Goal: Information Seeking & Learning: Check status

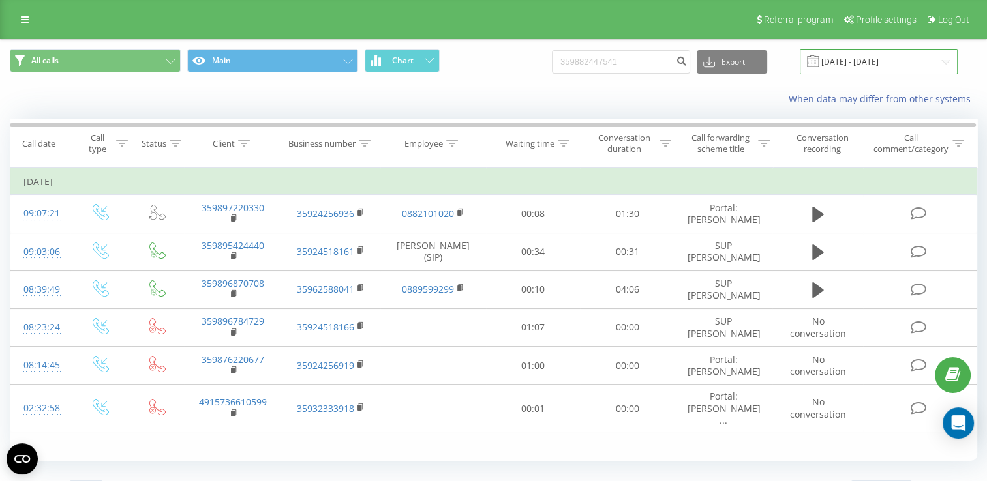
click at [945, 59] on input "[DATE] - [DATE]" at bounding box center [879, 61] width 158 height 25
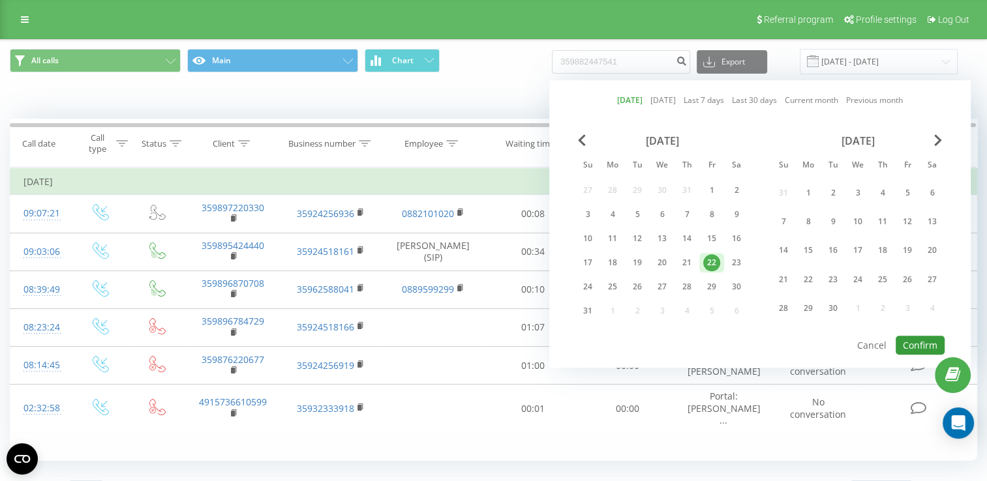
click at [909, 336] on button "Confirm" at bounding box center [920, 345] width 49 height 19
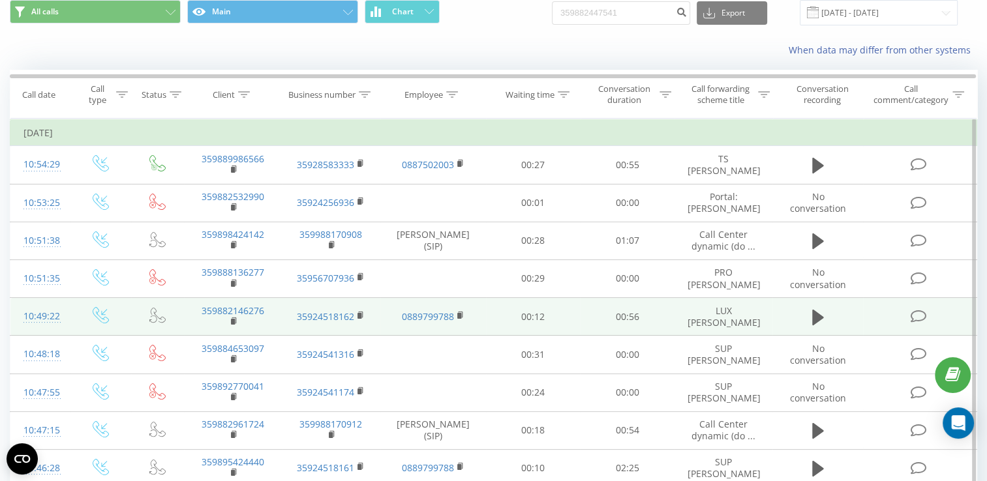
scroll to position [65, 0]
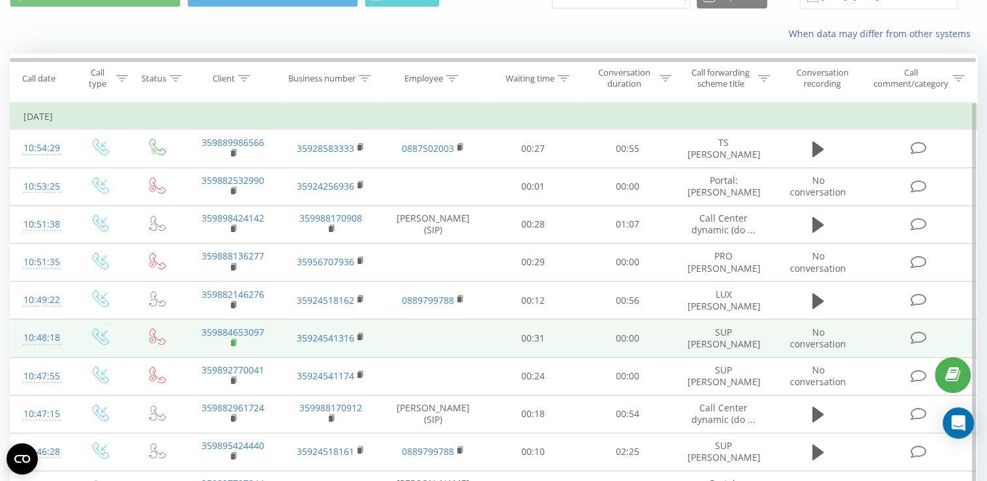
click at [232, 346] on rect at bounding box center [233, 344] width 4 height 6
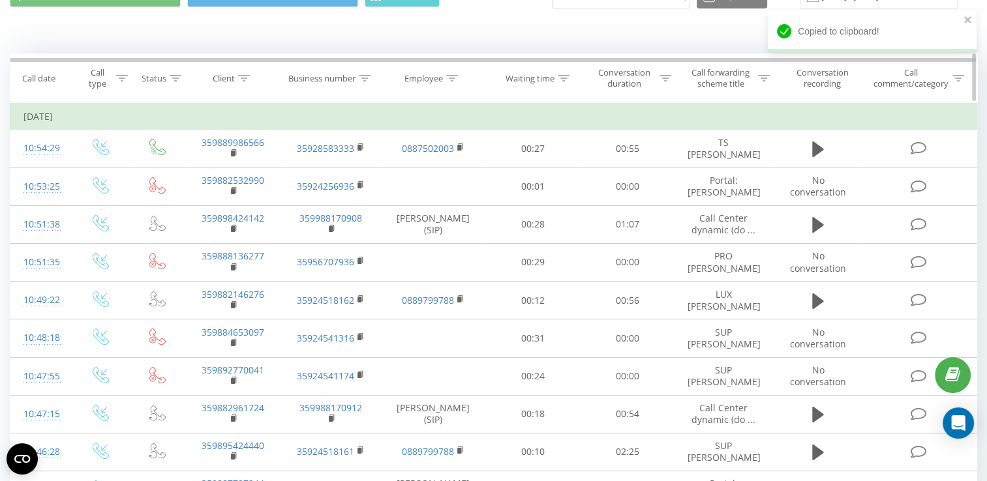
click at [241, 73] on div at bounding box center [244, 78] width 12 height 11
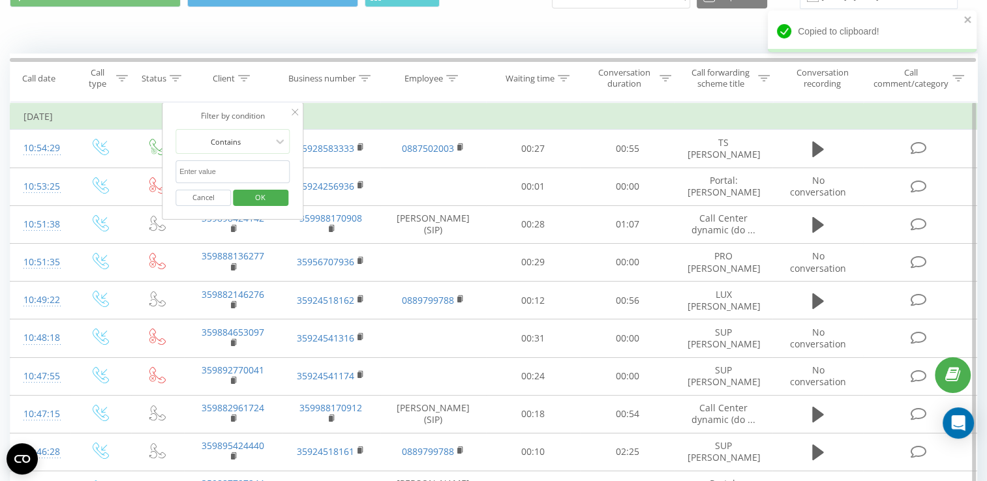
paste input "359884653097"
type input "359884653097"
click at [269, 196] on span "OK" at bounding box center [260, 197] width 37 height 20
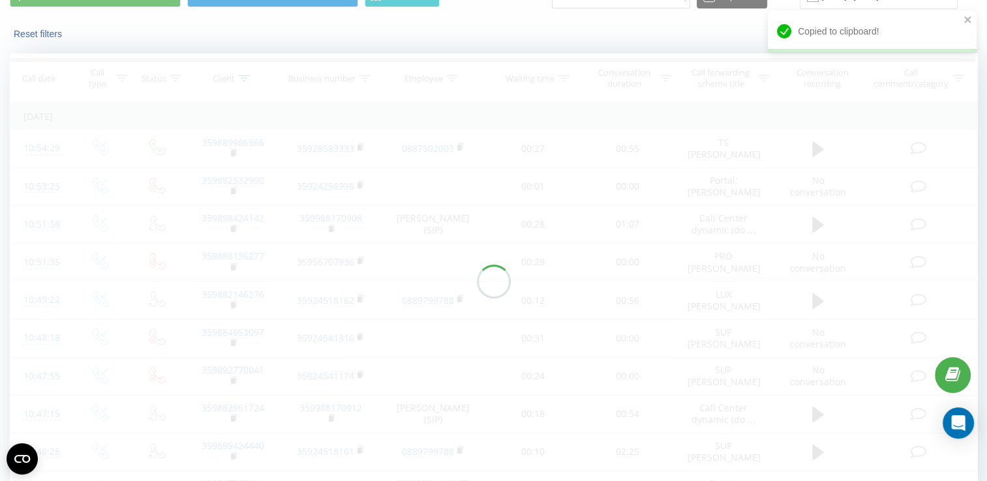
scroll to position [28, 0]
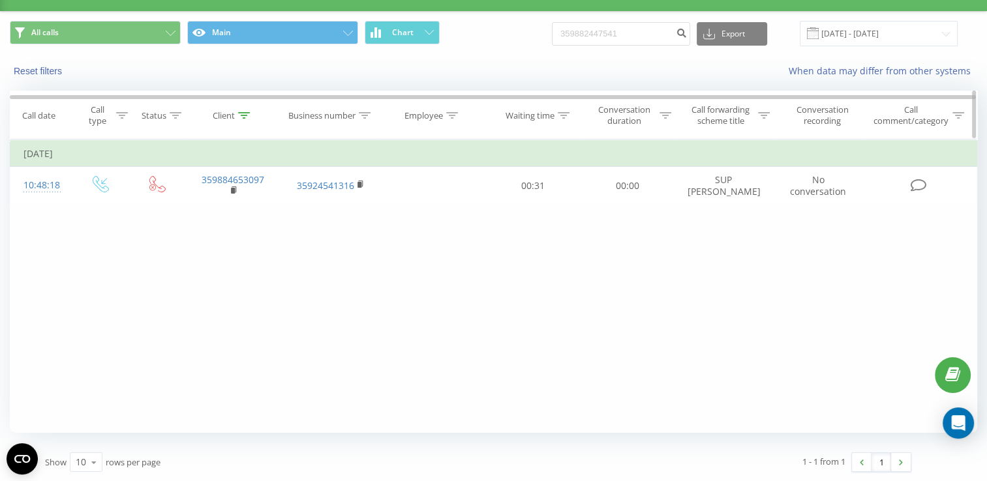
click at [241, 113] on icon at bounding box center [244, 115] width 12 height 7
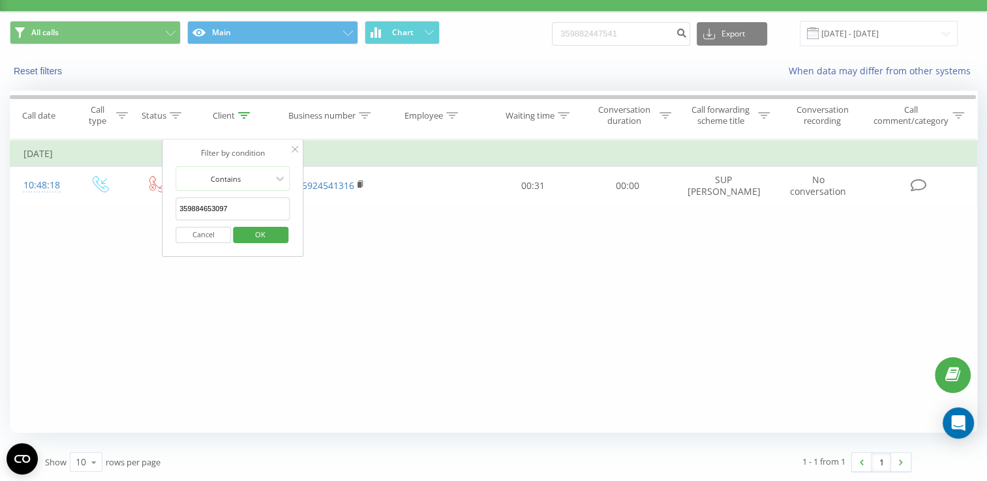
drag, startPoint x: 234, startPoint y: 216, endPoint x: 193, endPoint y: 210, distance: 40.9
click at [130, 210] on div "Filter by condition Equal Enter value Cancel OK Filter by condition Equal Enter…" at bounding box center [493, 287] width 967 height 294
click at [270, 235] on span "OK" at bounding box center [260, 234] width 37 height 20
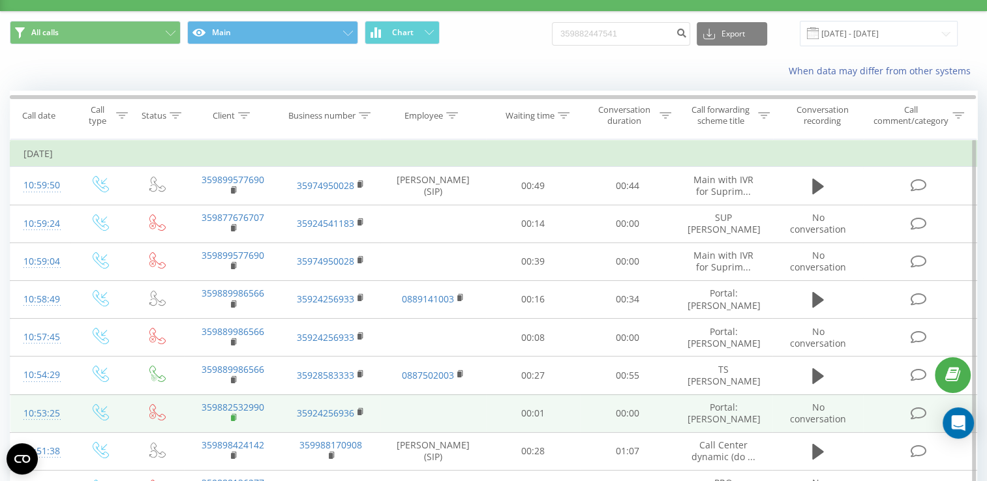
click at [235, 420] on icon at bounding box center [234, 417] width 5 height 6
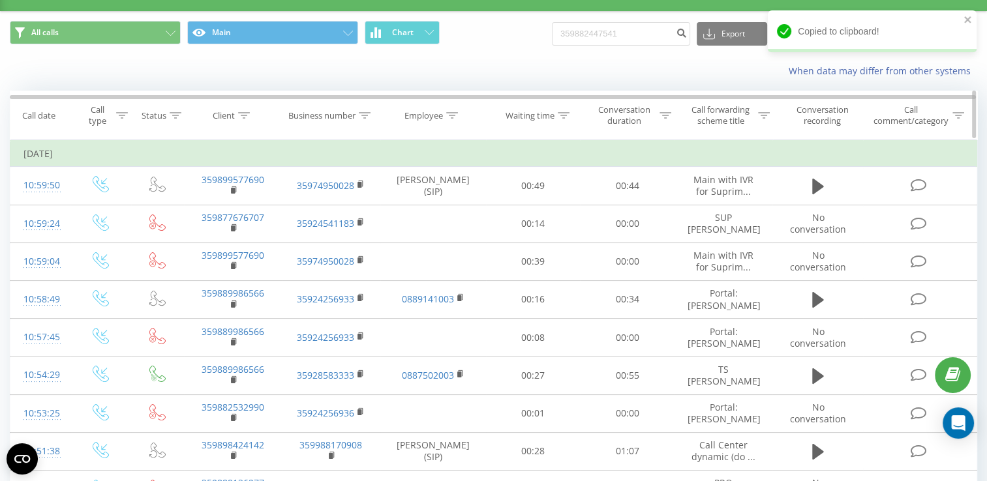
click at [243, 115] on icon at bounding box center [244, 115] width 12 height 7
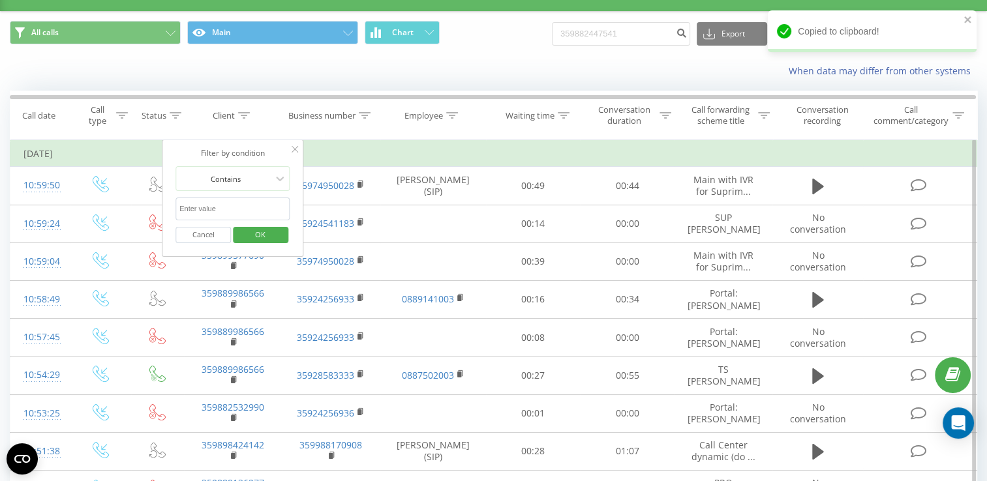
paste input "359882532990"
type input "359882532990"
click at [266, 232] on span "OK" at bounding box center [260, 234] width 37 height 20
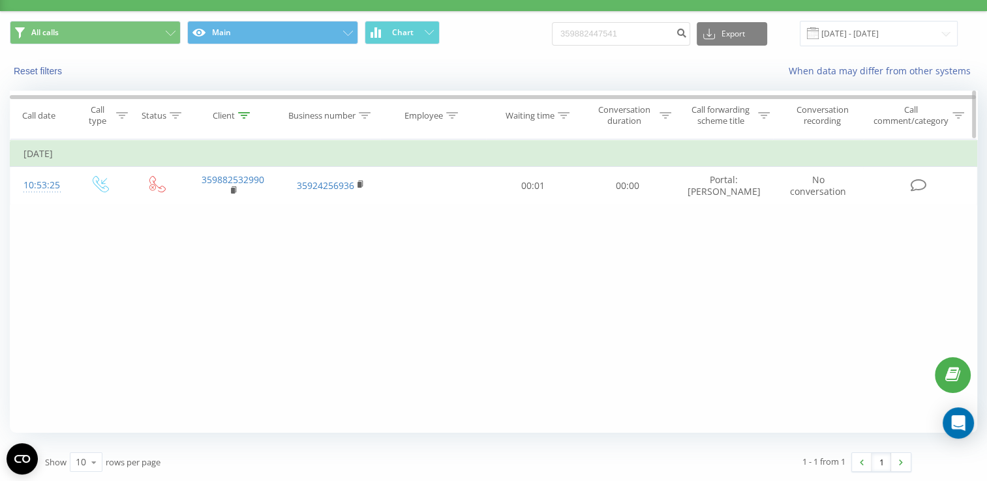
click at [246, 115] on icon at bounding box center [244, 115] width 12 height 7
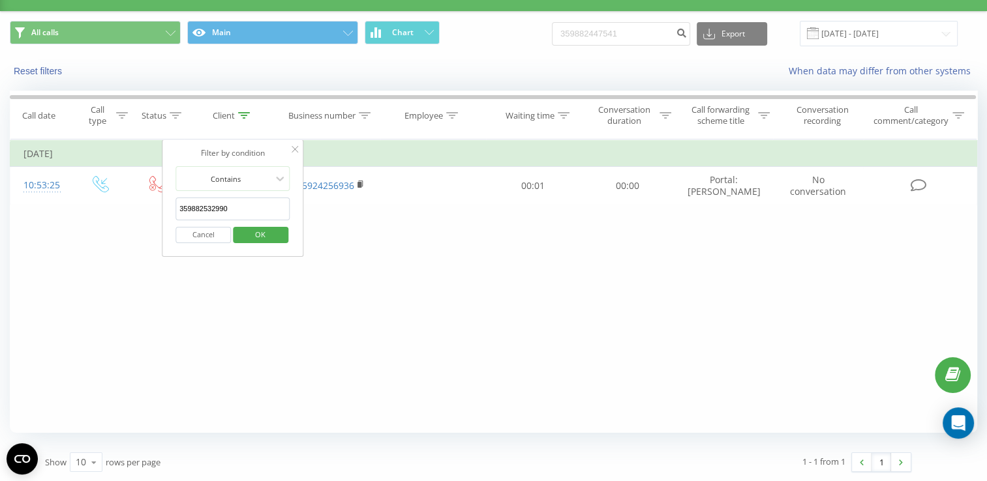
drag, startPoint x: 235, startPoint y: 207, endPoint x: 173, endPoint y: 202, distance: 62.1
click at [173, 202] on div "Filter by condition Contains 359882532990 Cancel OK" at bounding box center [233, 198] width 142 height 117
click at [279, 236] on button "OK" at bounding box center [260, 235] width 55 height 16
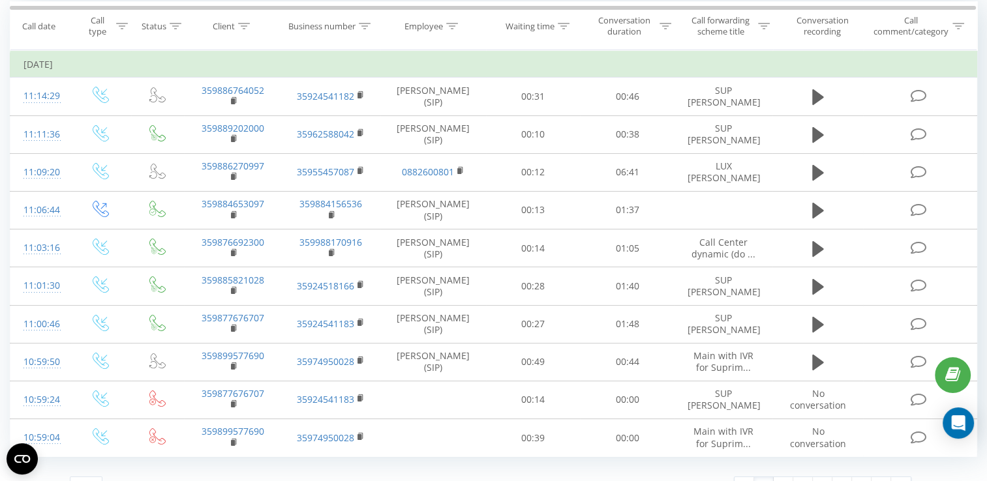
scroll to position [140, 0]
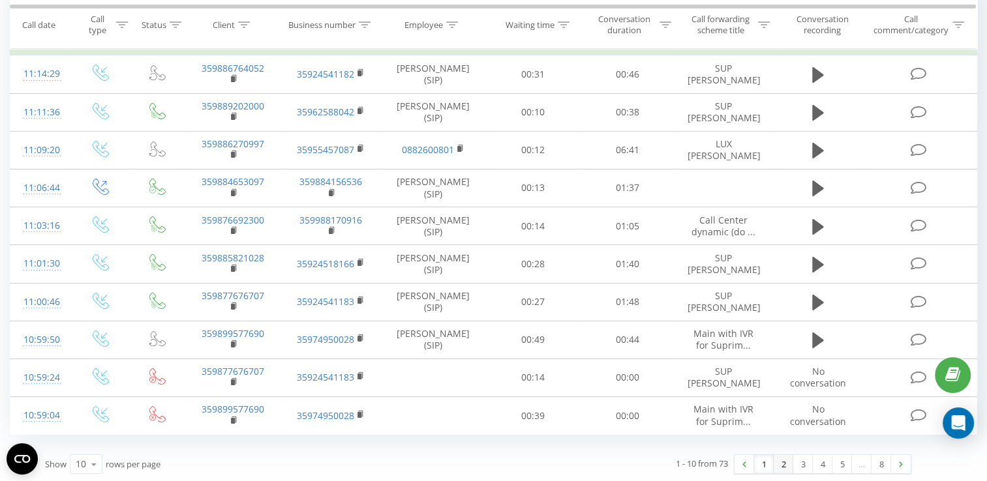
click at [783, 466] on link "2" at bounding box center [784, 464] width 20 height 18
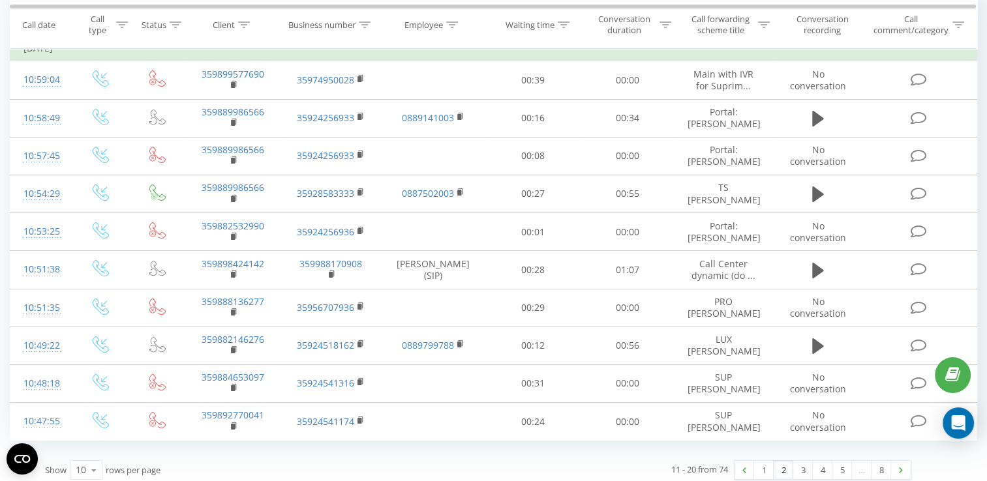
scroll to position [150, 0]
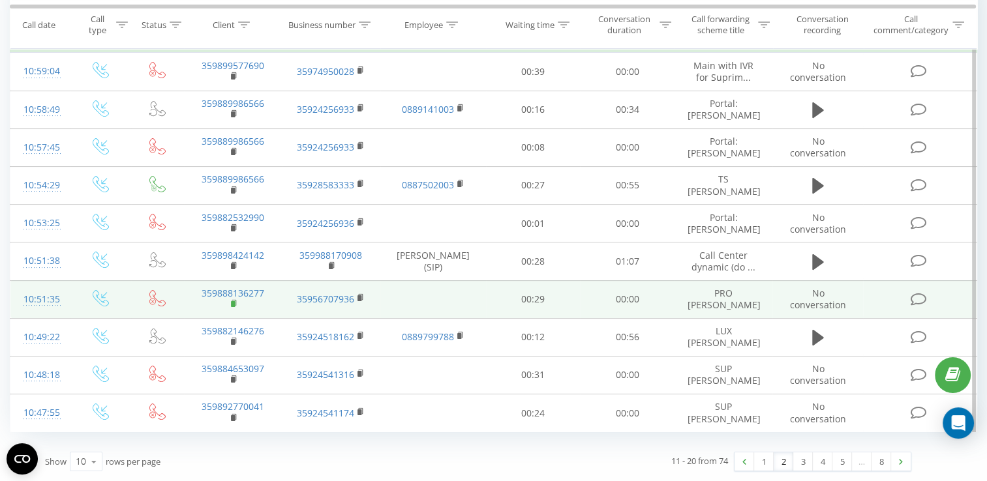
click at [232, 305] on rect at bounding box center [233, 304] width 4 height 6
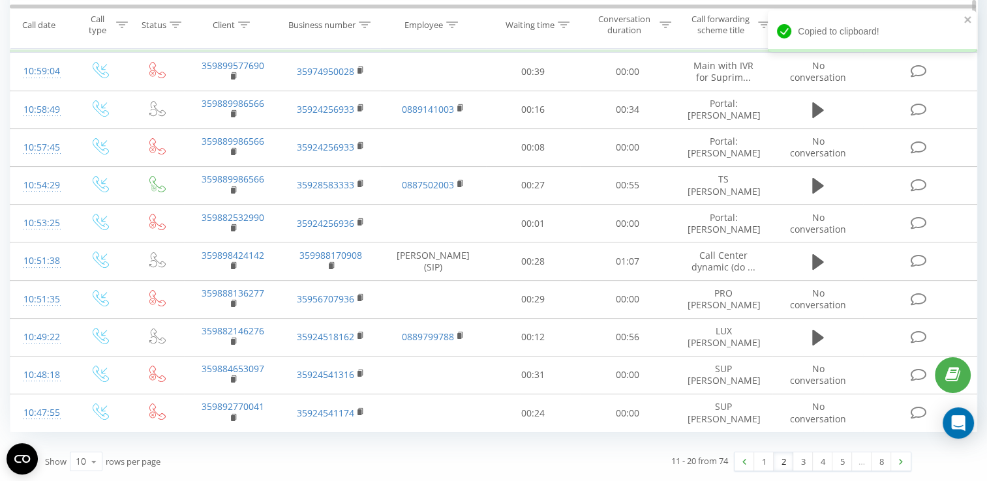
click at [243, 29] on div at bounding box center [244, 24] width 12 height 11
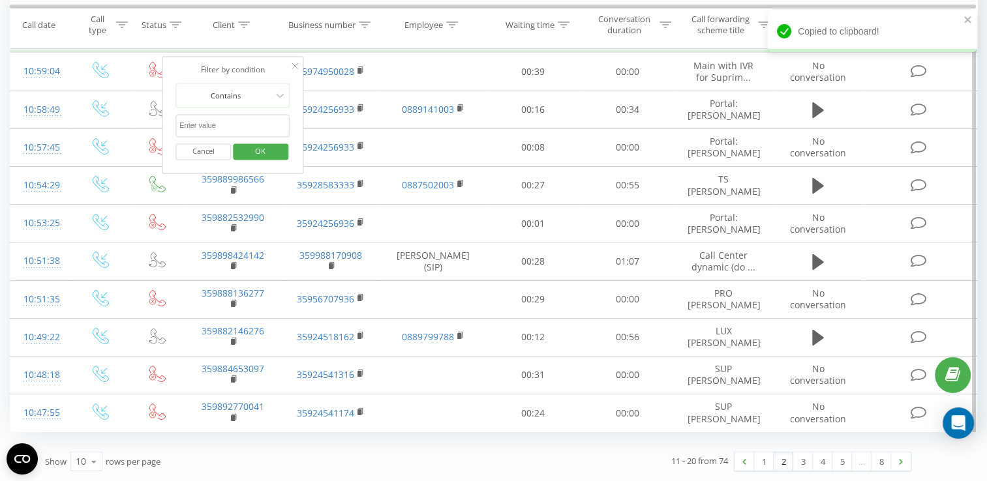
paste input "359888136277"
type input "359888136277"
click at [266, 143] on span "OK" at bounding box center [260, 151] width 37 height 20
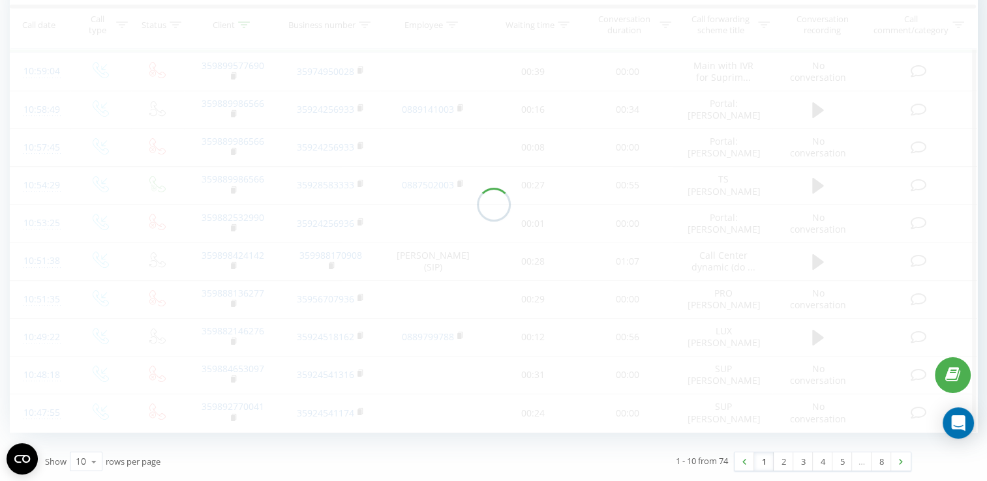
scroll to position [28, 0]
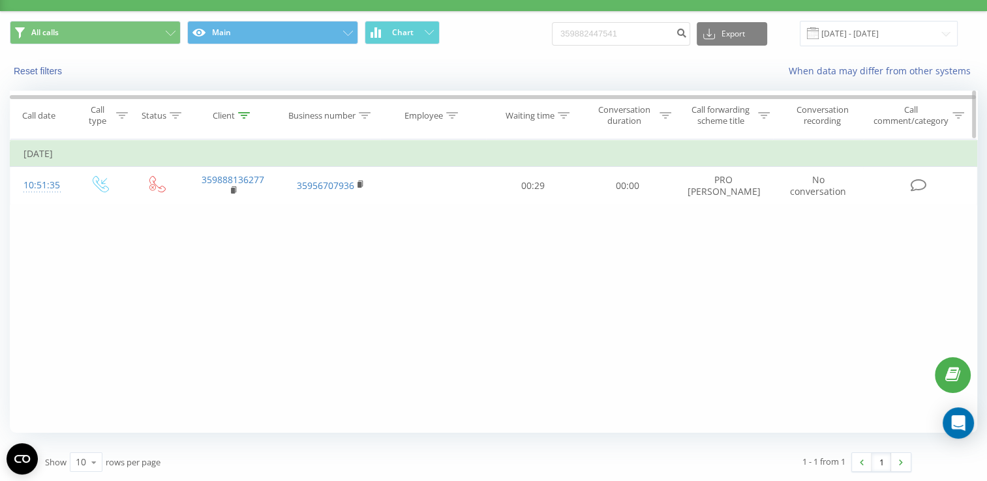
click at [240, 114] on icon at bounding box center [244, 115] width 12 height 7
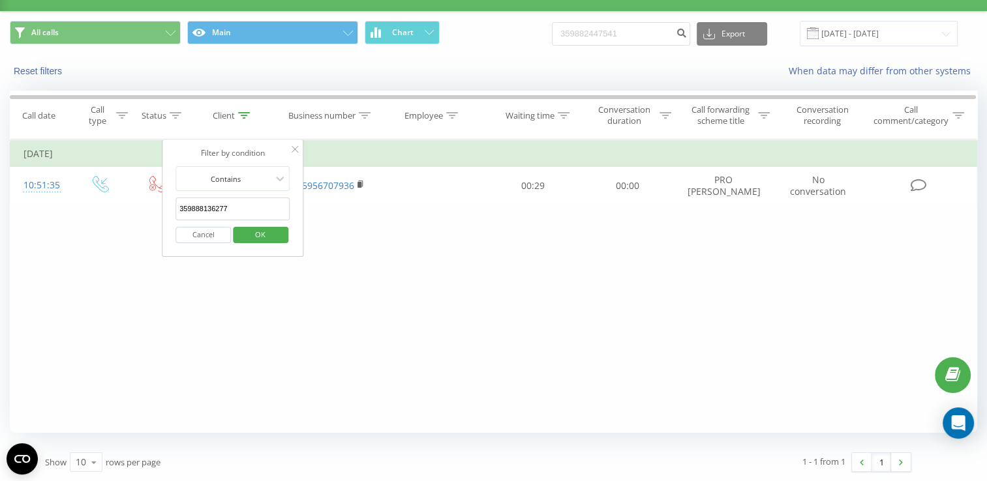
drag, startPoint x: 237, startPoint y: 207, endPoint x: 169, endPoint y: 211, distance: 68.6
click at [169, 211] on div "Filter by condition Contains 359888136277 Cancel OK" at bounding box center [233, 198] width 142 height 117
